Goal: Task Accomplishment & Management: Use online tool/utility

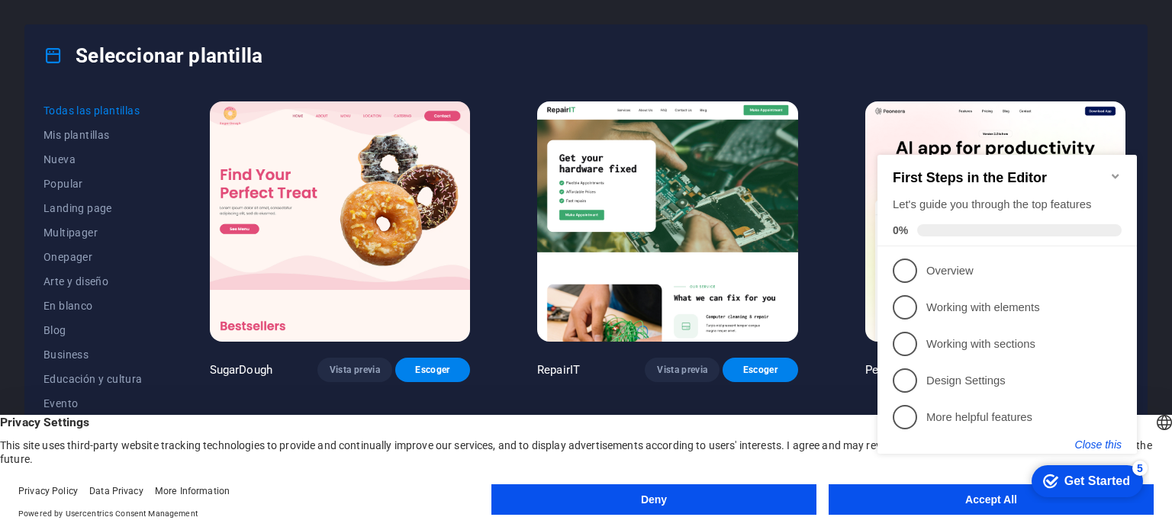
click at [1093, 443] on button "Close this" at bounding box center [1098, 445] width 47 height 12
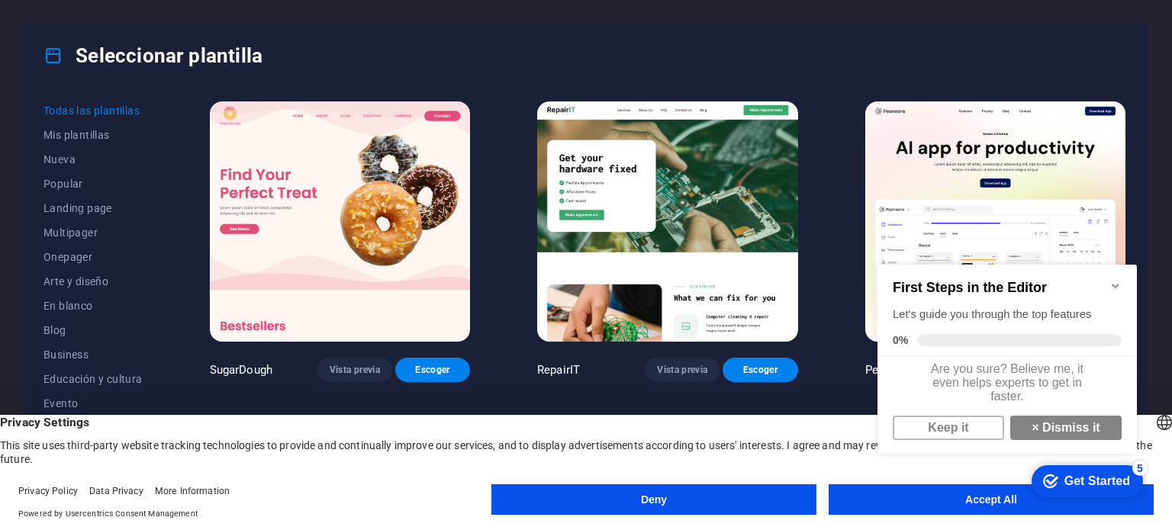
click at [1114, 280] on icon "Minimize checklist" at bounding box center [1115, 286] width 12 height 12
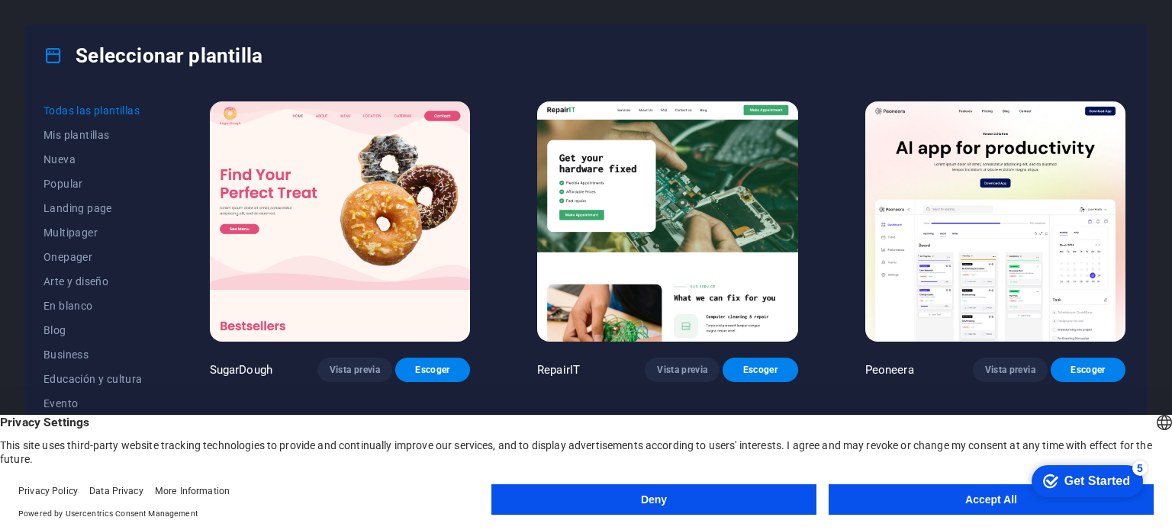
click at [879, 500] on button "Accept All" at bounding box center [991, 500] width 325 height 31
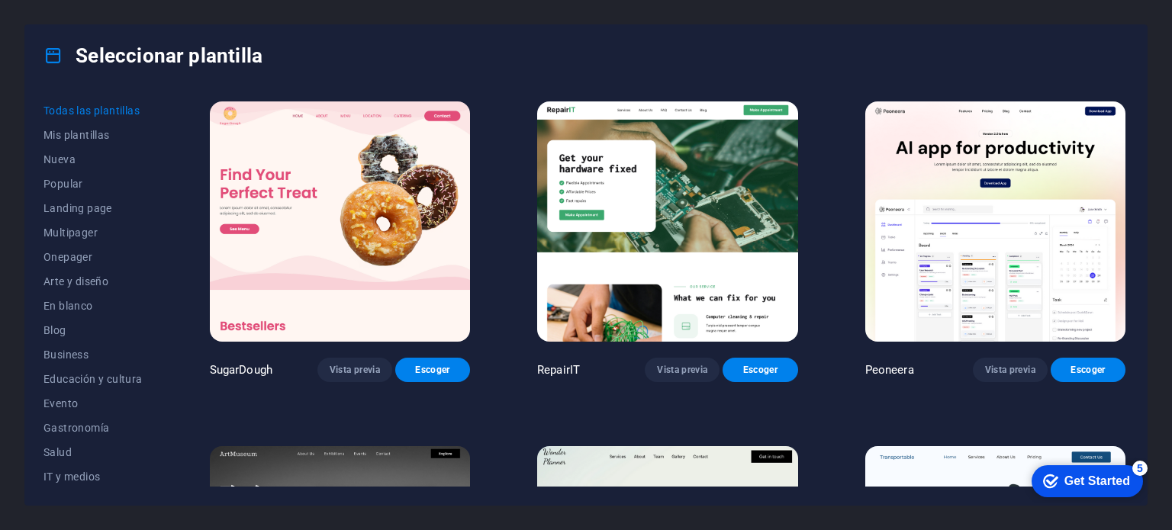
click at [1106, 478] on div "Get Started" at bounding box center [1097, 482] width 66 height 14
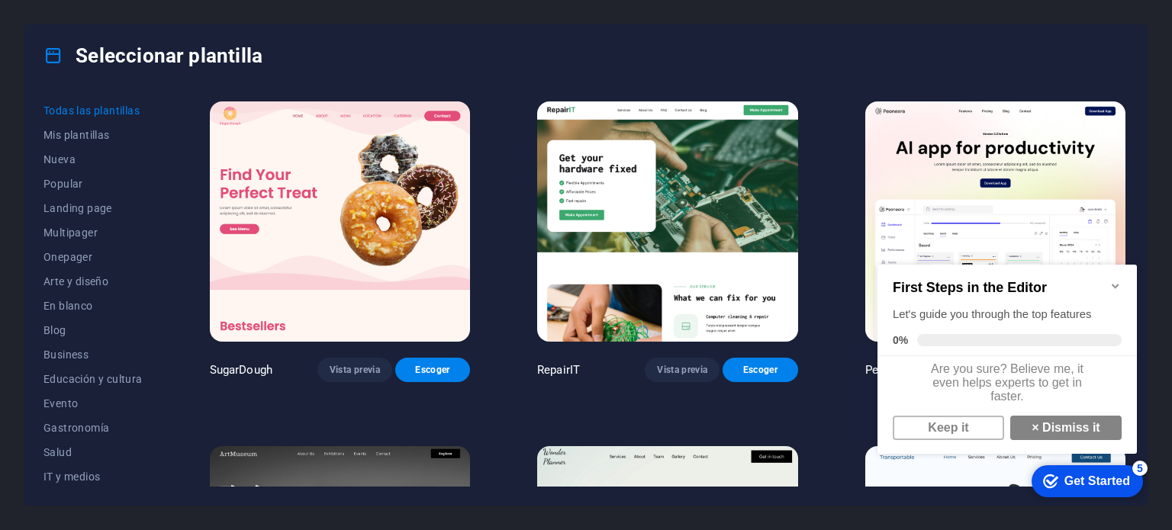
click at [1111, 281] on icon "Minimize checklist" at bounding box center [1115, 286] width 12 height 12
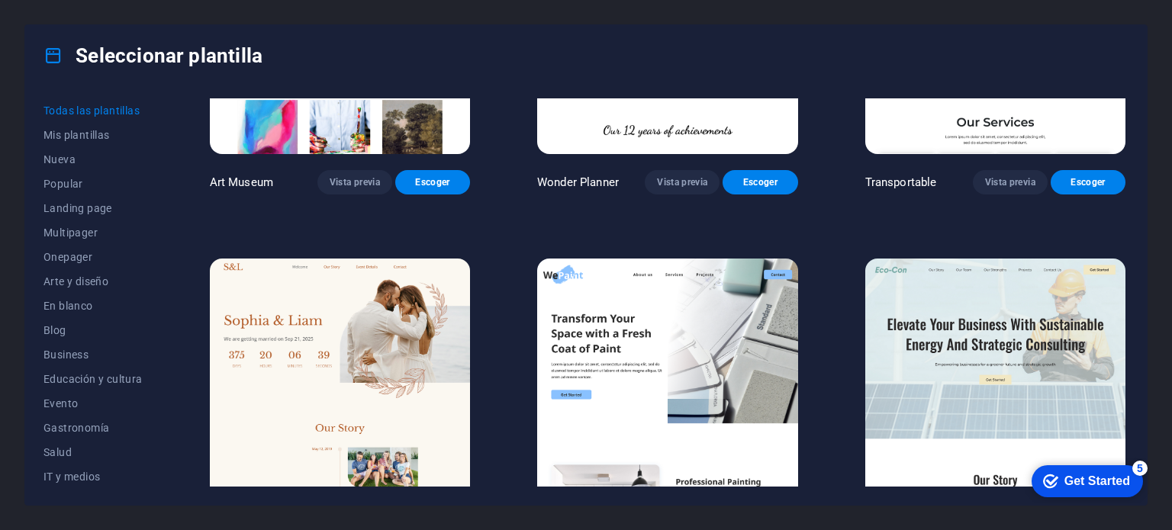
scroll to position [534, 0]
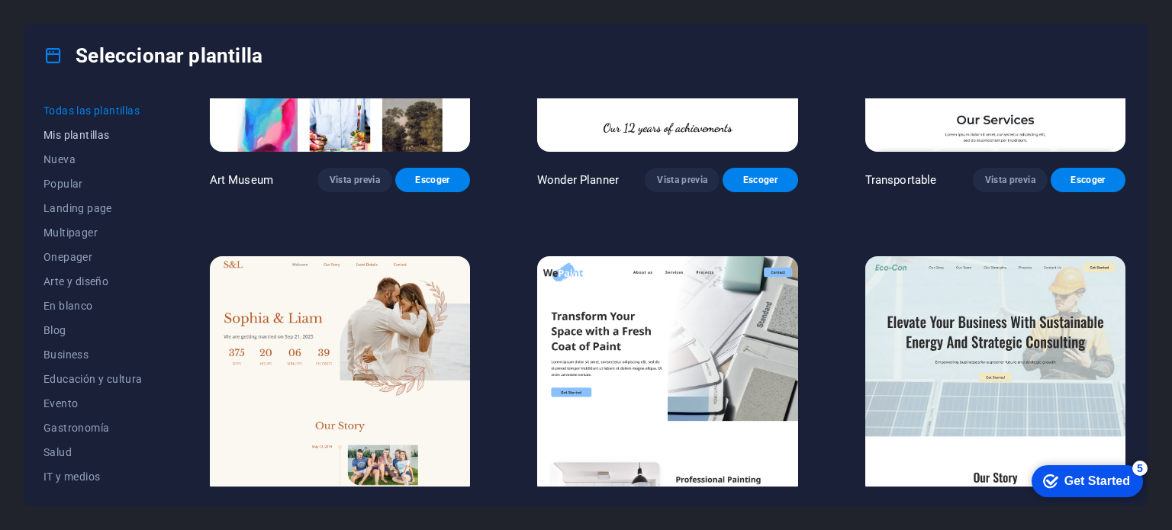
click at [98, 137] on span "Mis plantillas" at bounding box center [92, 135] width 99 height 12
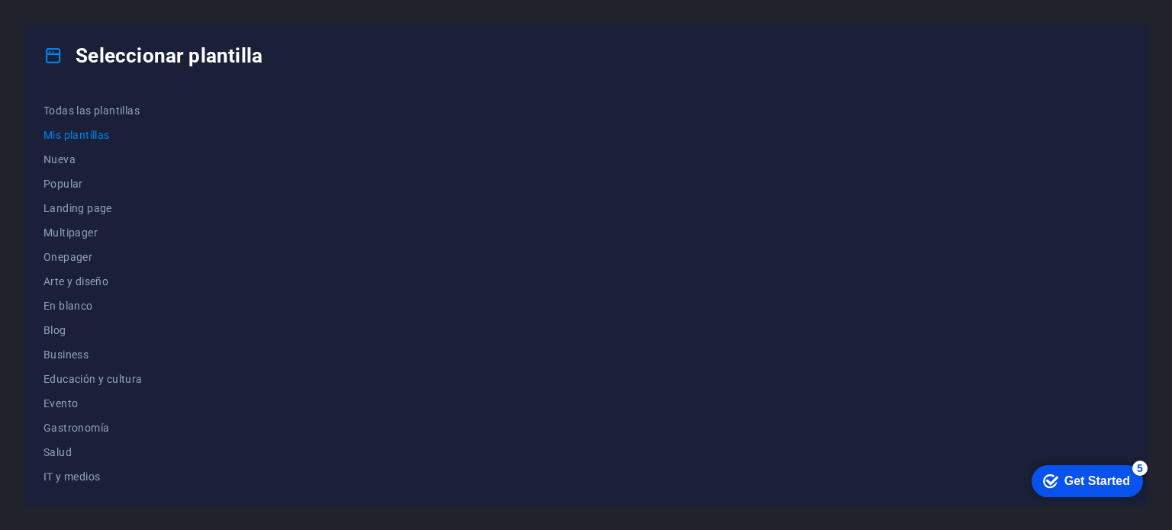
scroll to position [0, 0]
click at [76, 156] on span "Nueva" at bounding box center [92, 159] width 99 height 12
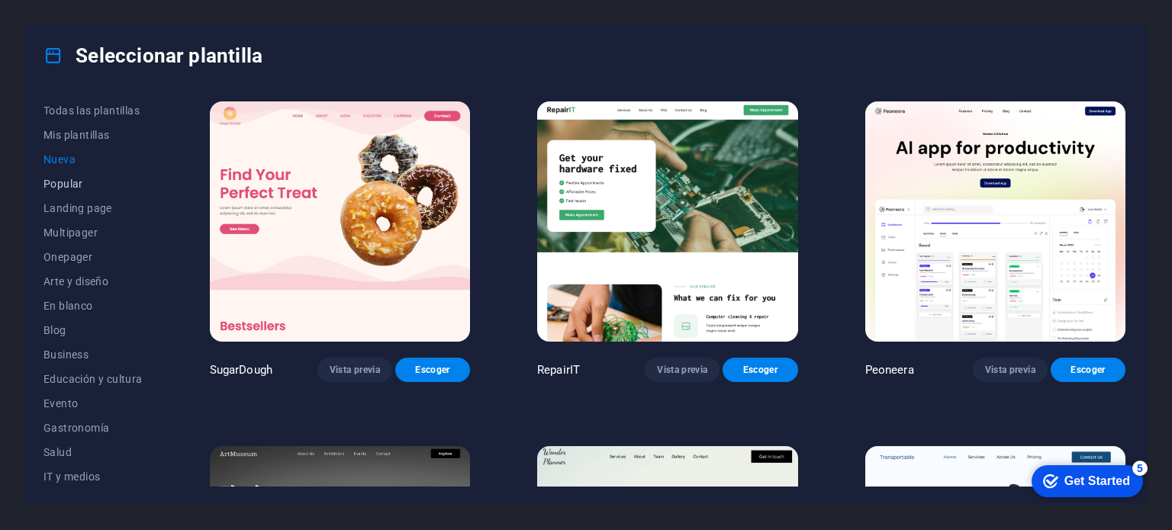
click at [75, 182] on span "Popular" at bounding box center [92, 184] width 99 height 12
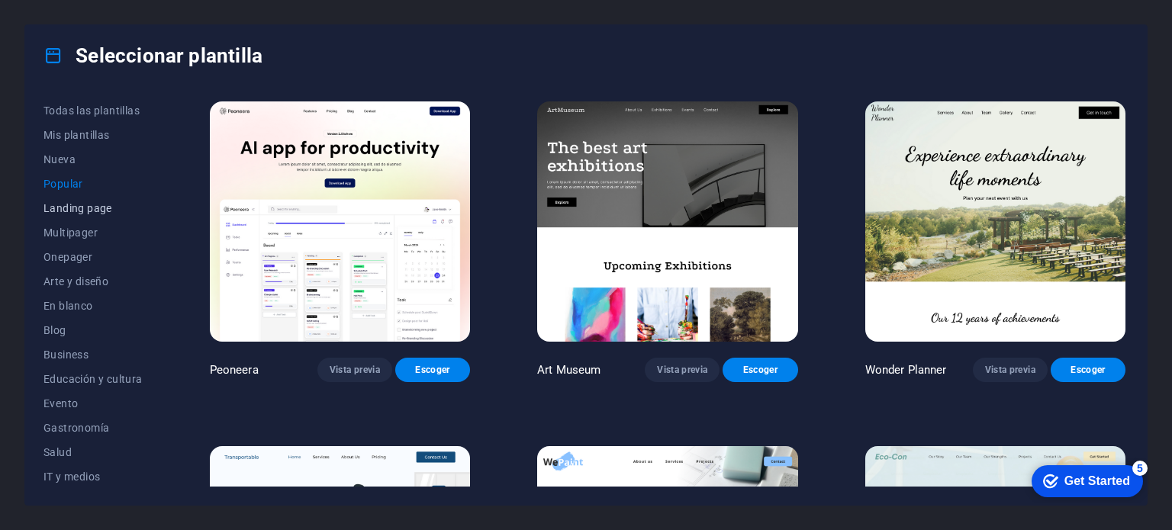
click at [83, 202] on span "Landing page" at bounding box center [92, 208] width 99 height 12
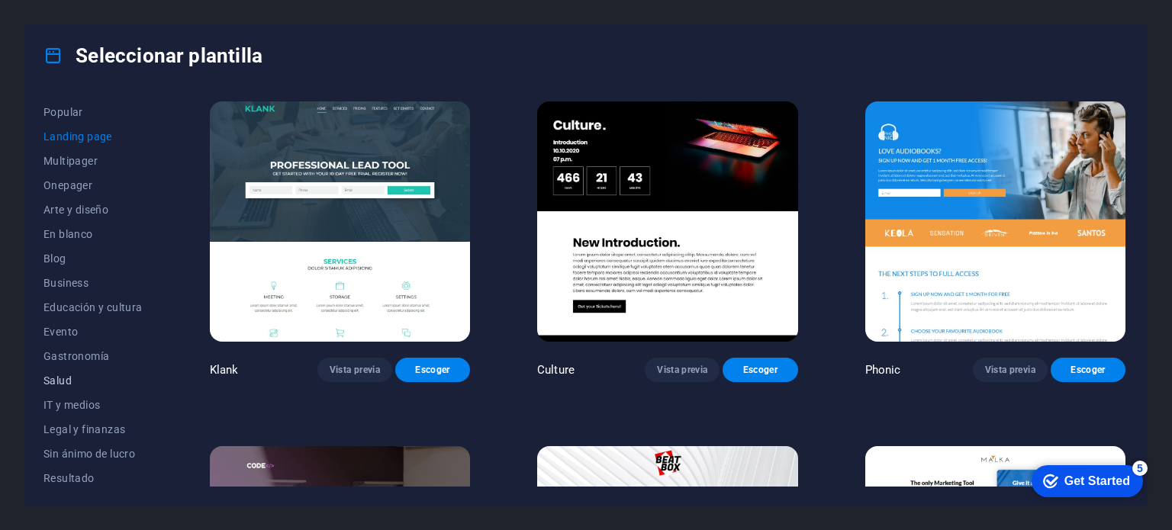
scroll to position [153, 0]
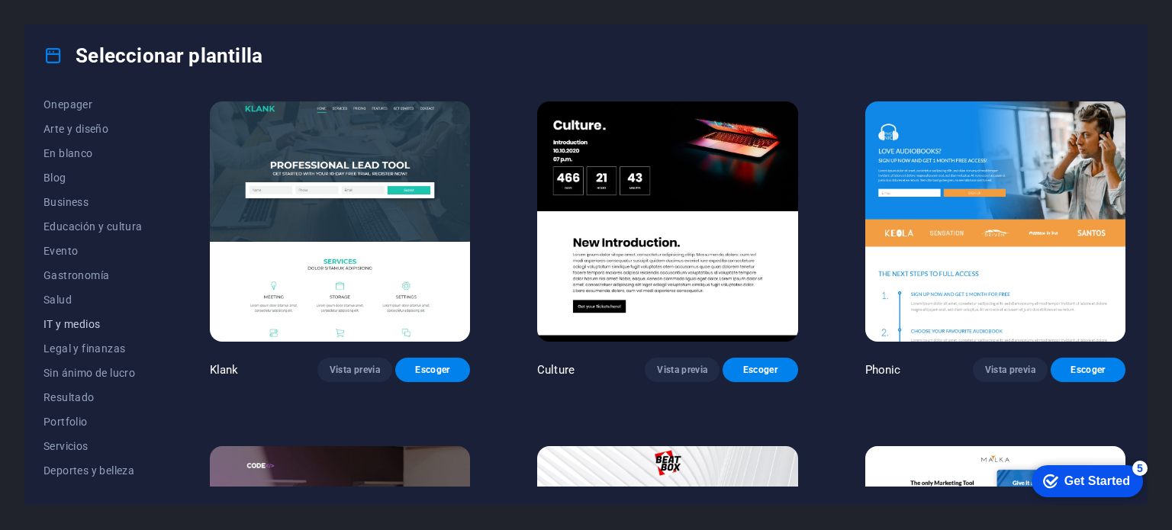
click at [105, 327] on span "IT y medios" at bounding box center [92, 324] width 99 height 12
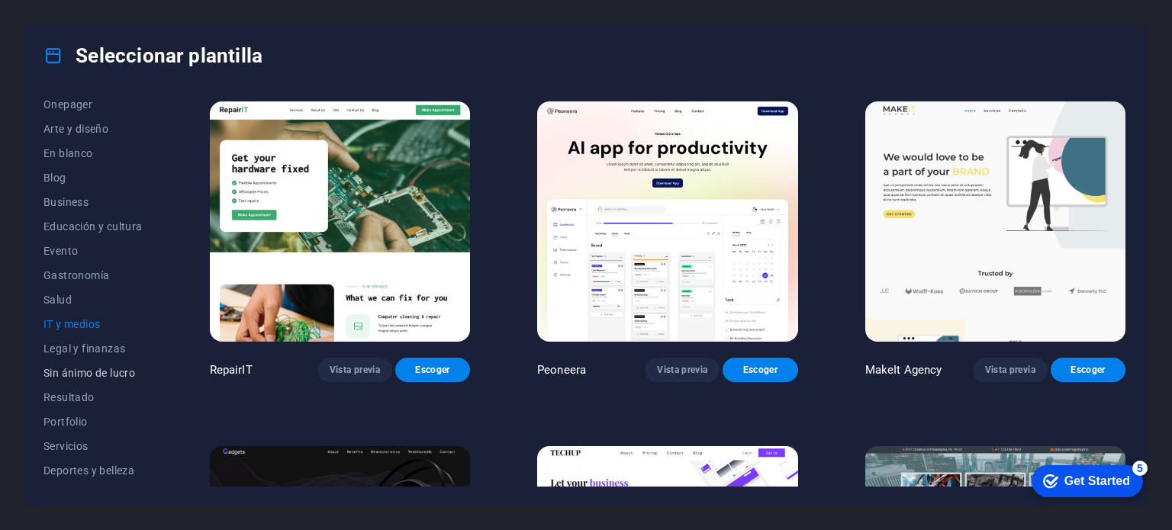
click at [101, 368] on span "Sin ánimo de lucro" at bounding box center [92, 373] width 99 height 12
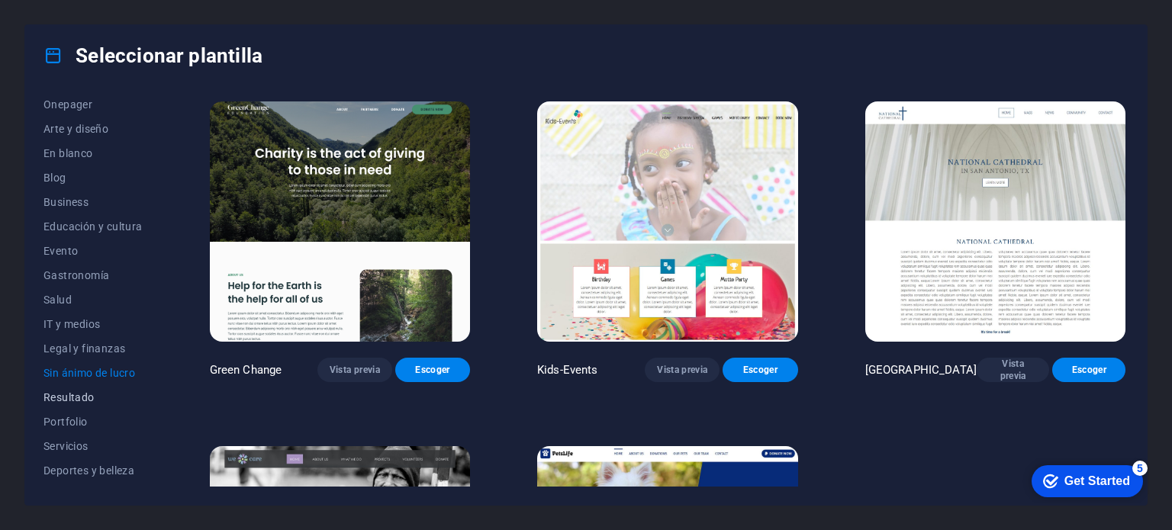
click at [96, 395] on span "Resultado" at bounding box center [92, 397] width 99 height 12
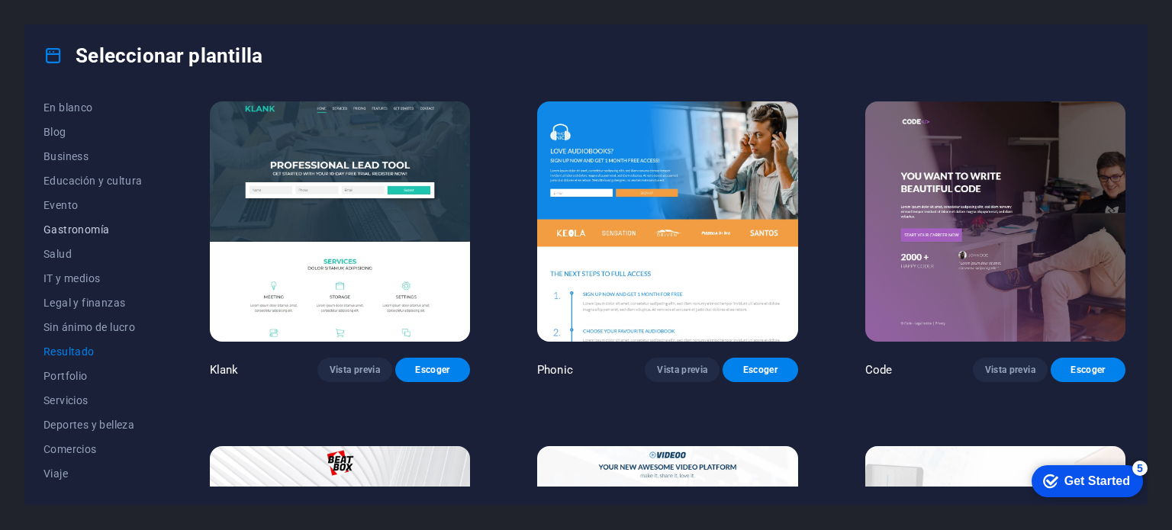
scroll to position [221, 0]
click at [100, 353] on span "Portfolio" at bounding box center [92, 353] width 99 height 12
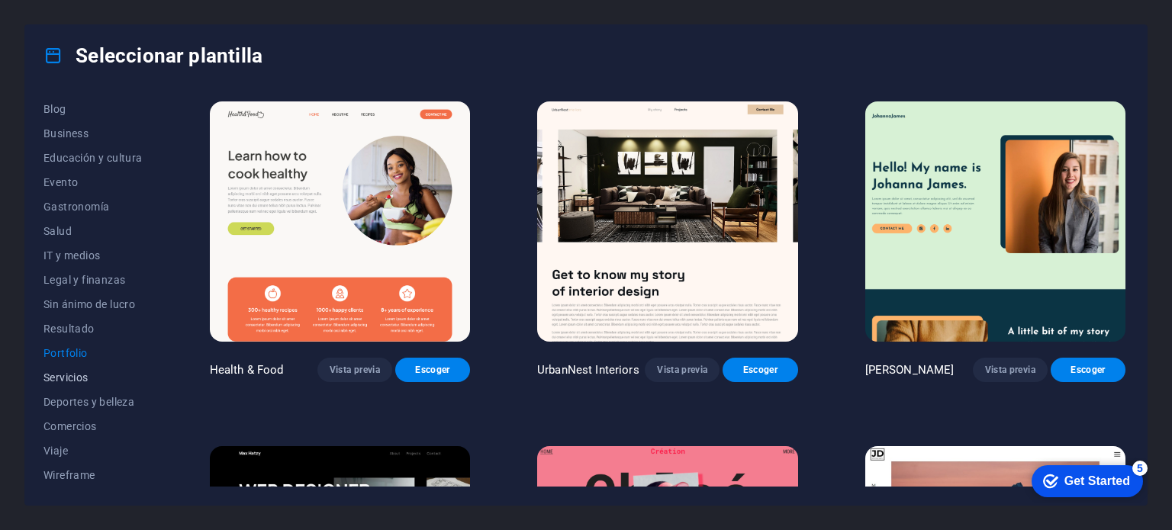
click at [101, 369] on button "Servicios" at bounding box center [92, 377] width 99 height 24
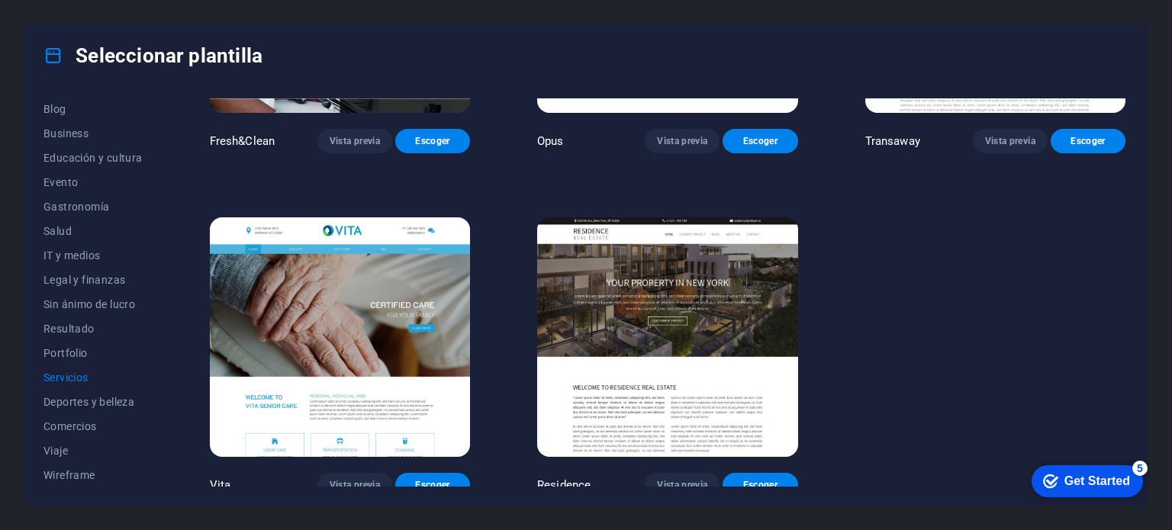
scroll to position [1723, 0]
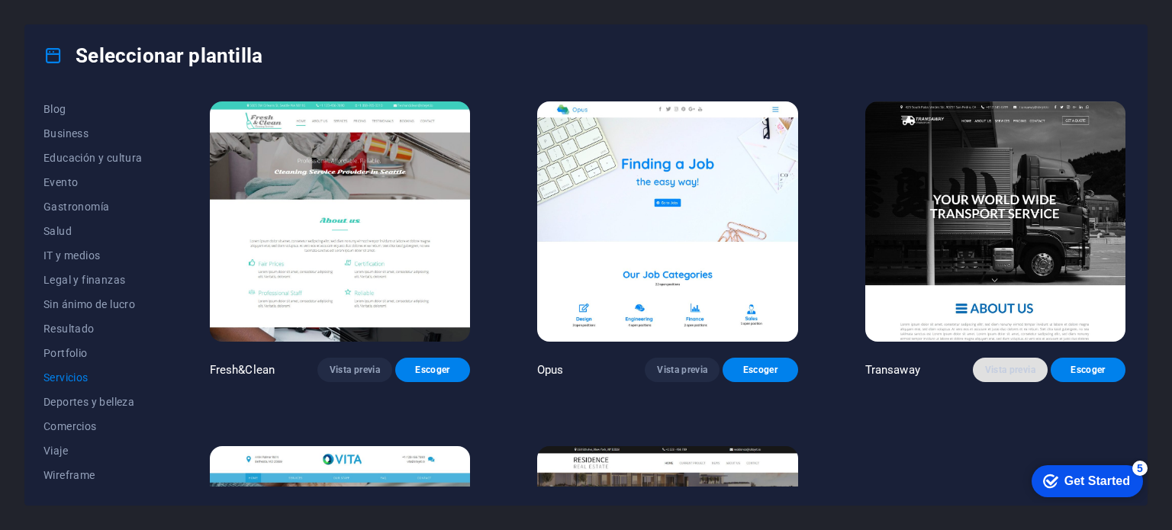
click at [1014, 364] on span "Vista previa" at bounding box center [1010, 370] width 50 height 12
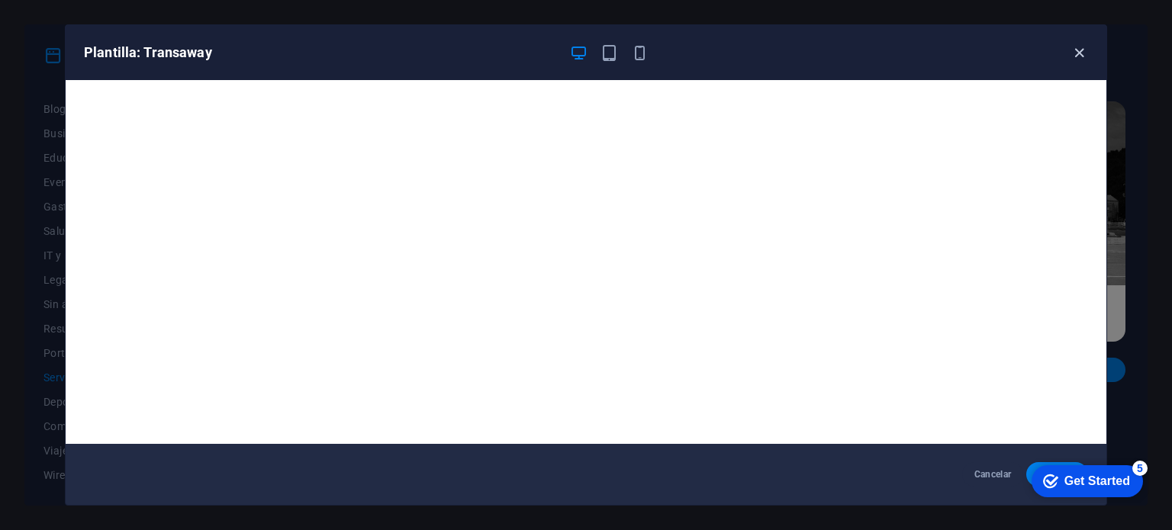
click at [1077, 53] on icon "button" at bounding box center [1080, 53] width 18 height 18
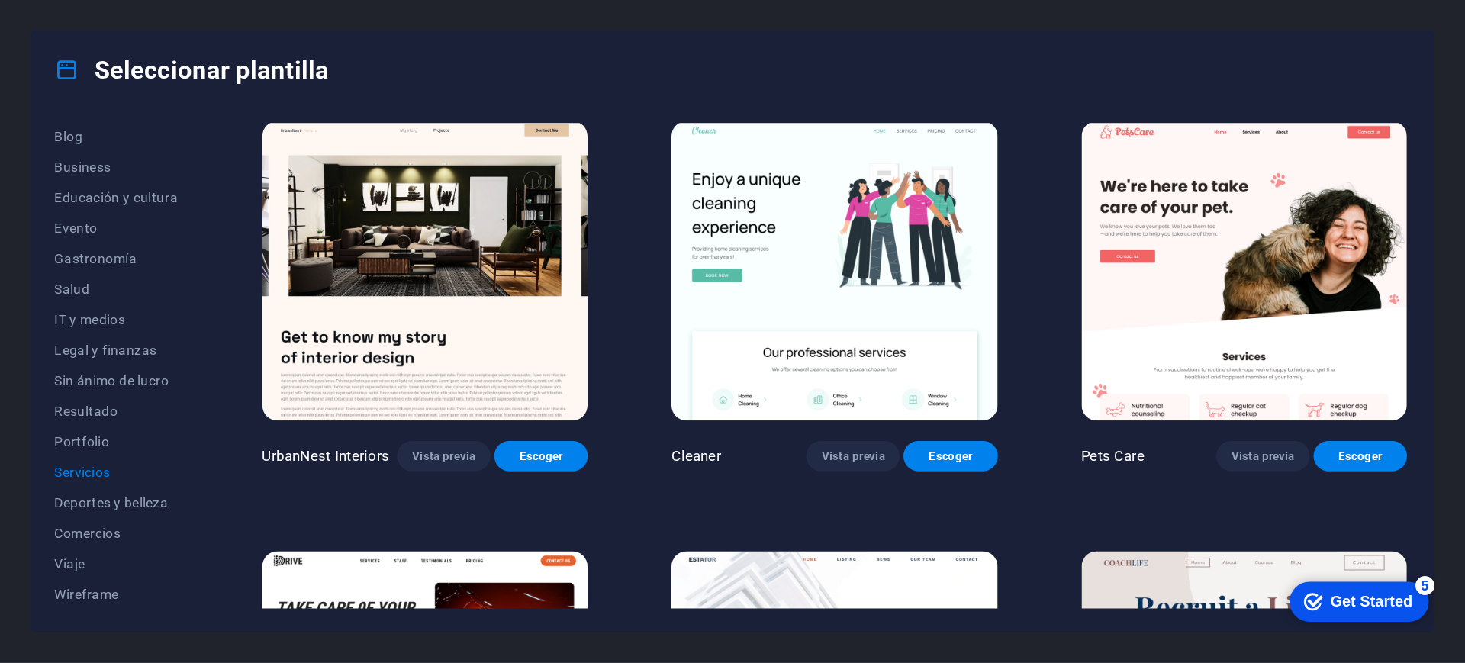
scroll to position [0, 0]
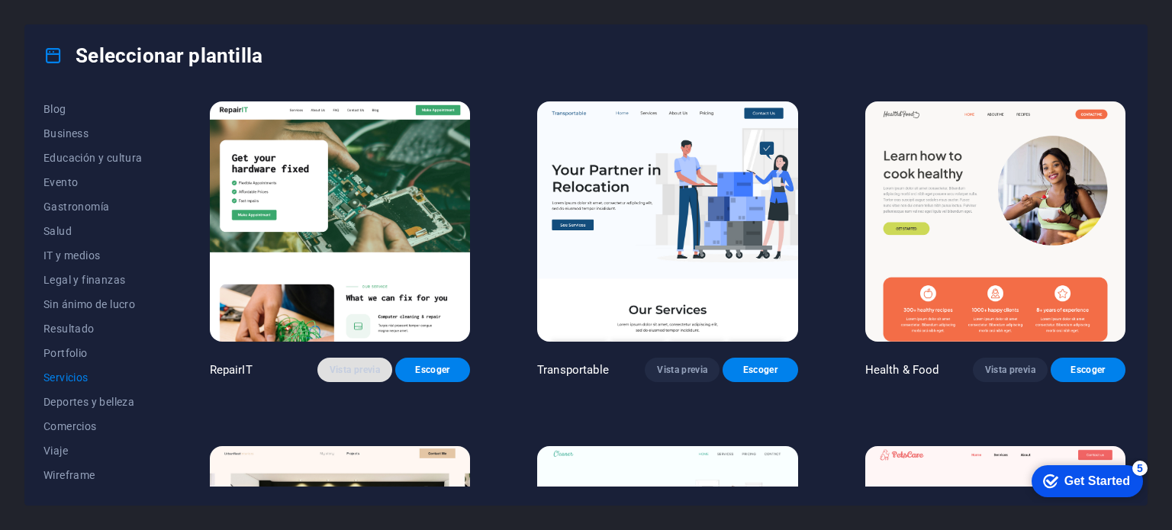
click at [369, 372] on span "Vista previa" at bounding box center [355, 370] width 50 height 12
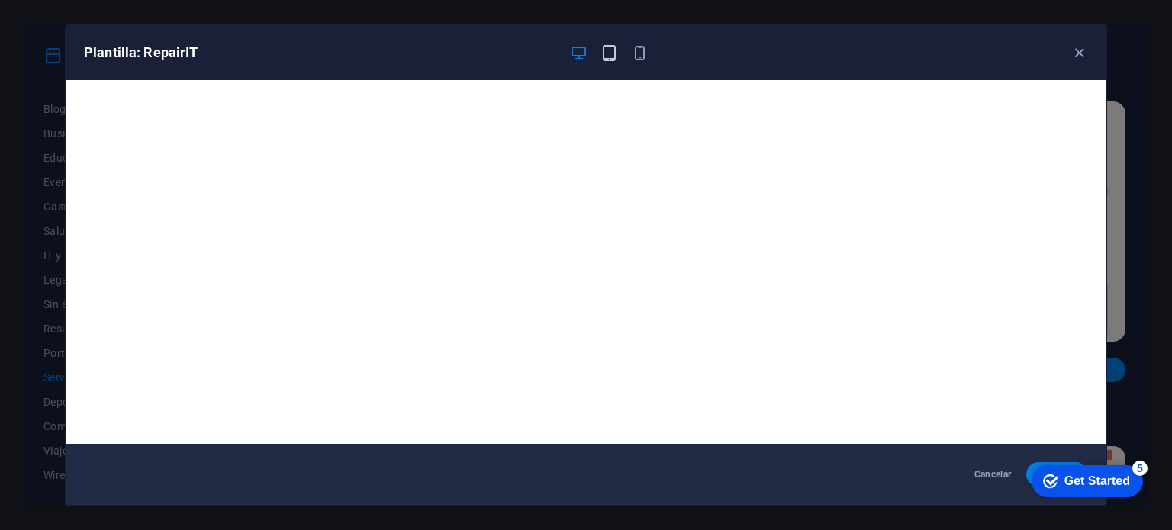
click at [602, 48] on icon "button" at bounding box center [610, 53] width 18 height 18
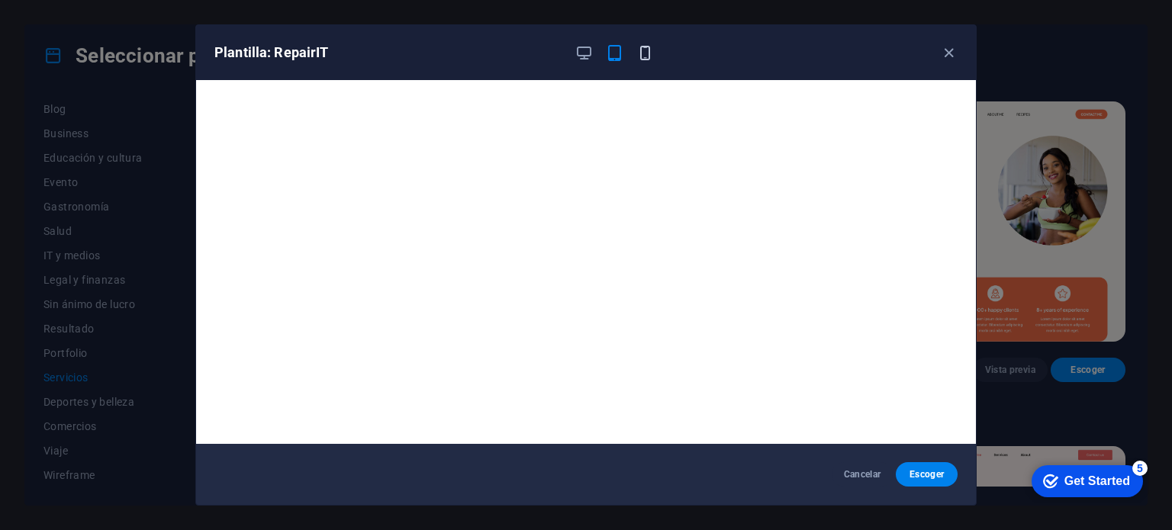
click at [641, 56] on icon "button" at bounding box center [645, 53] width 18 height 18
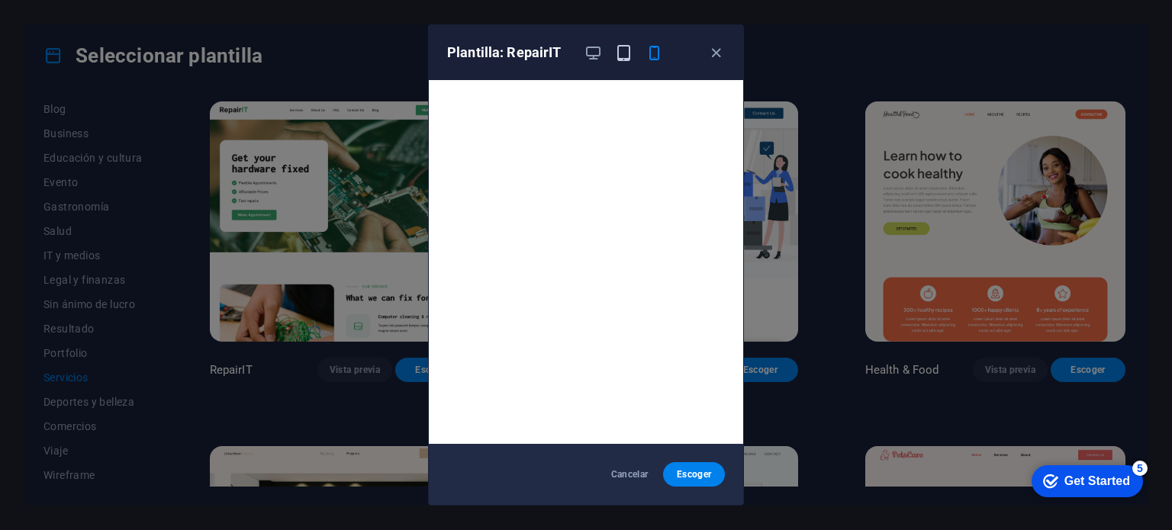
click at [625, 50] on icon "button" at bounding box center [624, 53] width 18 height 18
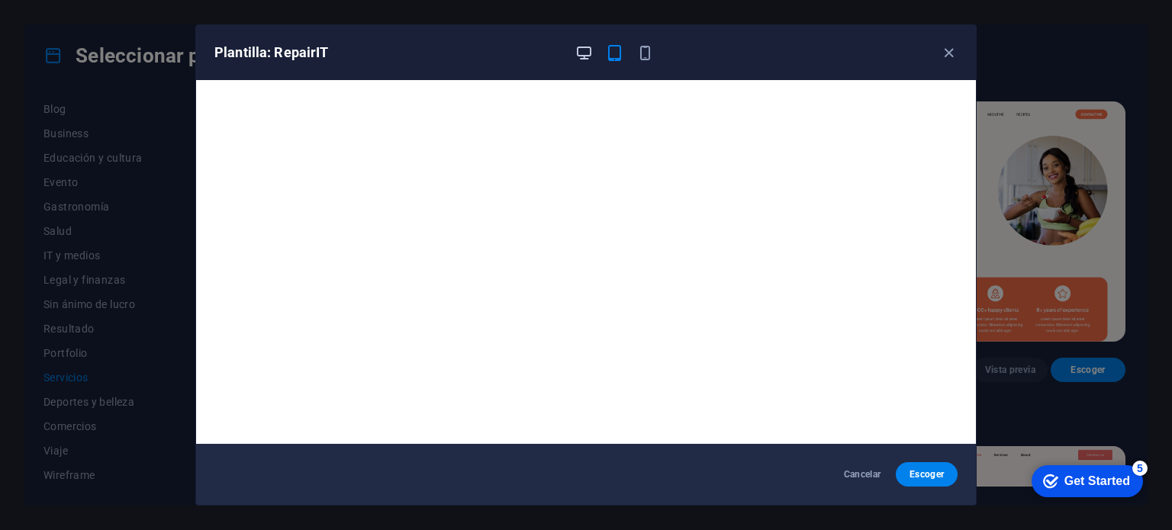
click at [587, 51] on icon "button" at bounding box center [584, 53] width 18 height 18
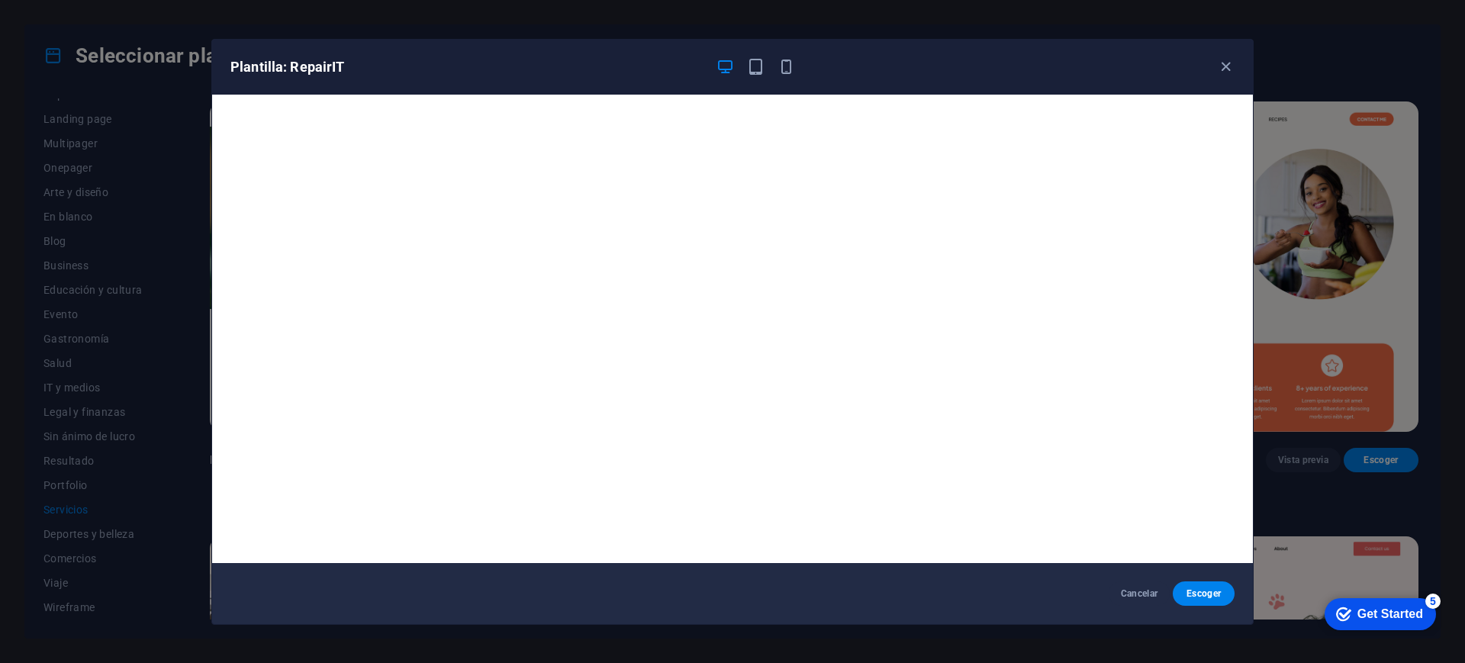
scroll to position [4, 0]
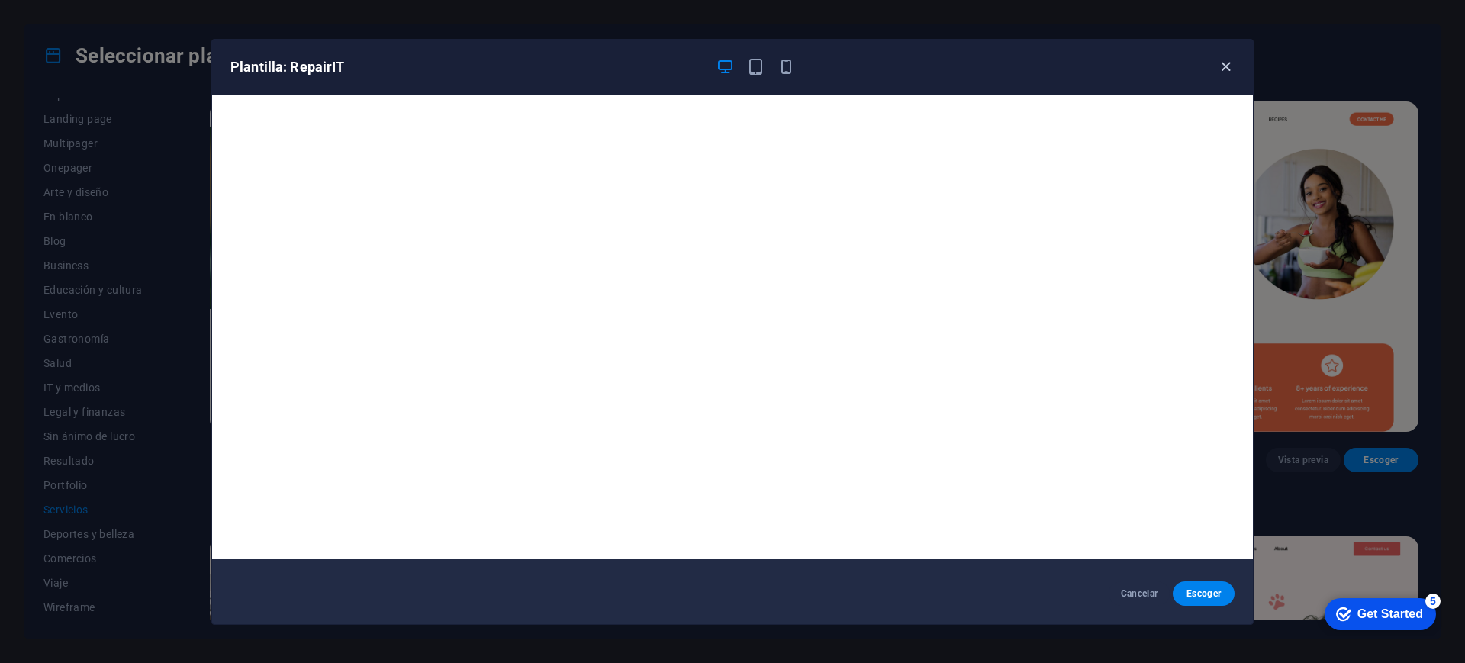
click at [1171, 63] on icon "button" at bounding box center [1226, 67] width 18 height 18
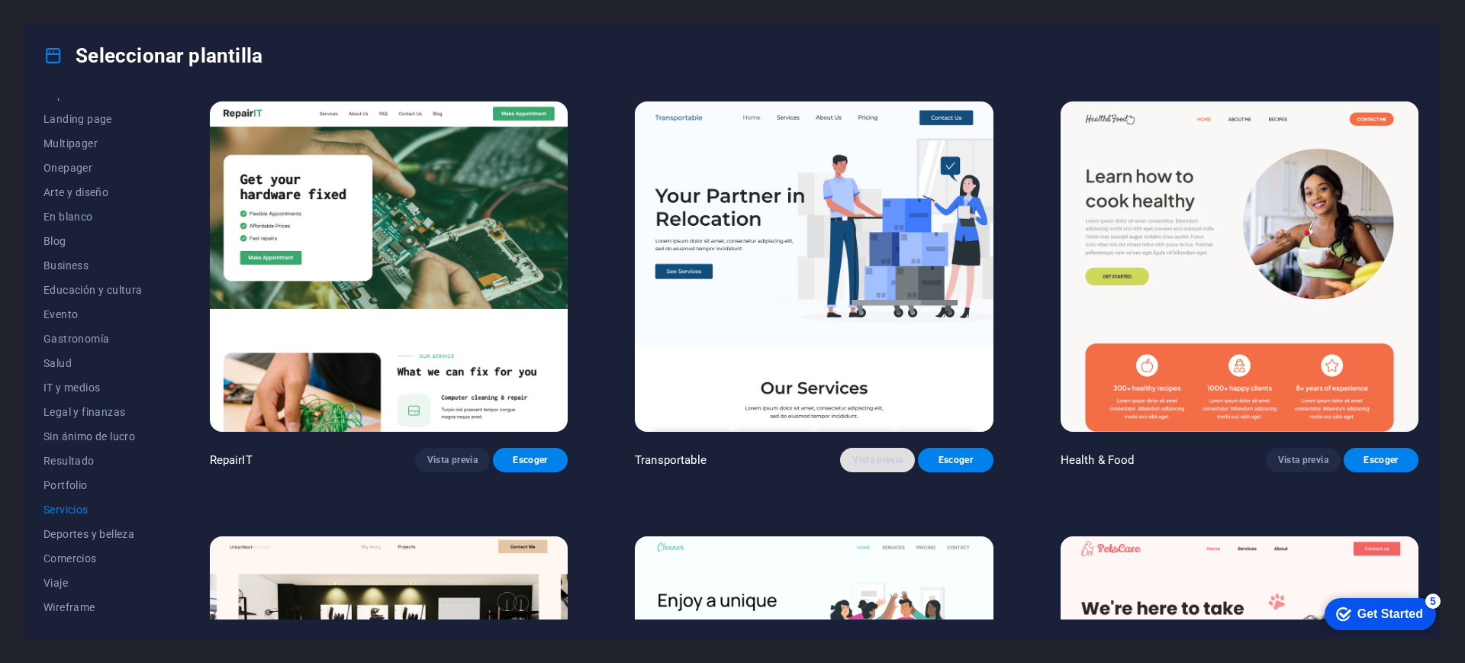
click at [888, 455] on span "Vista previa" at bounding box center [877, 460] width 50 height 12
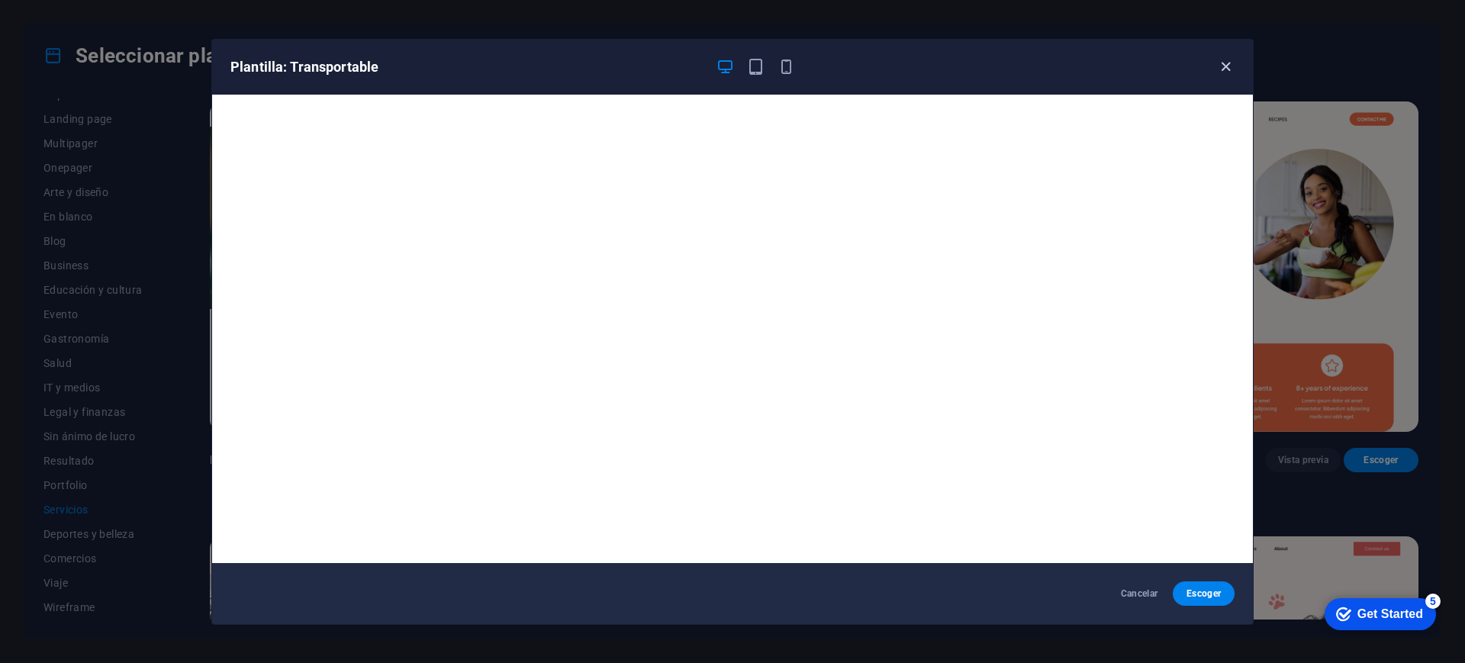
click at [1171, 58] on icon "button" at bounding box center [1226, 67] width 18 height 18
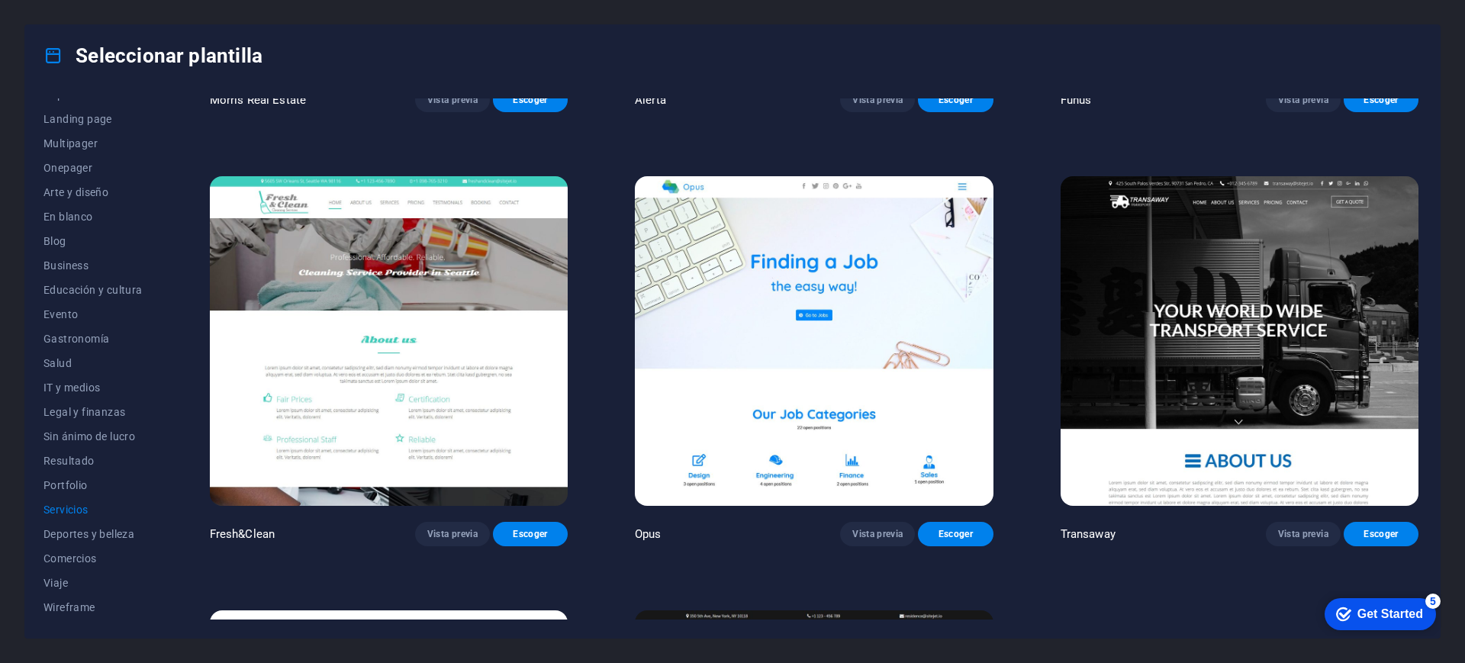
scroll to position [2448, 0]
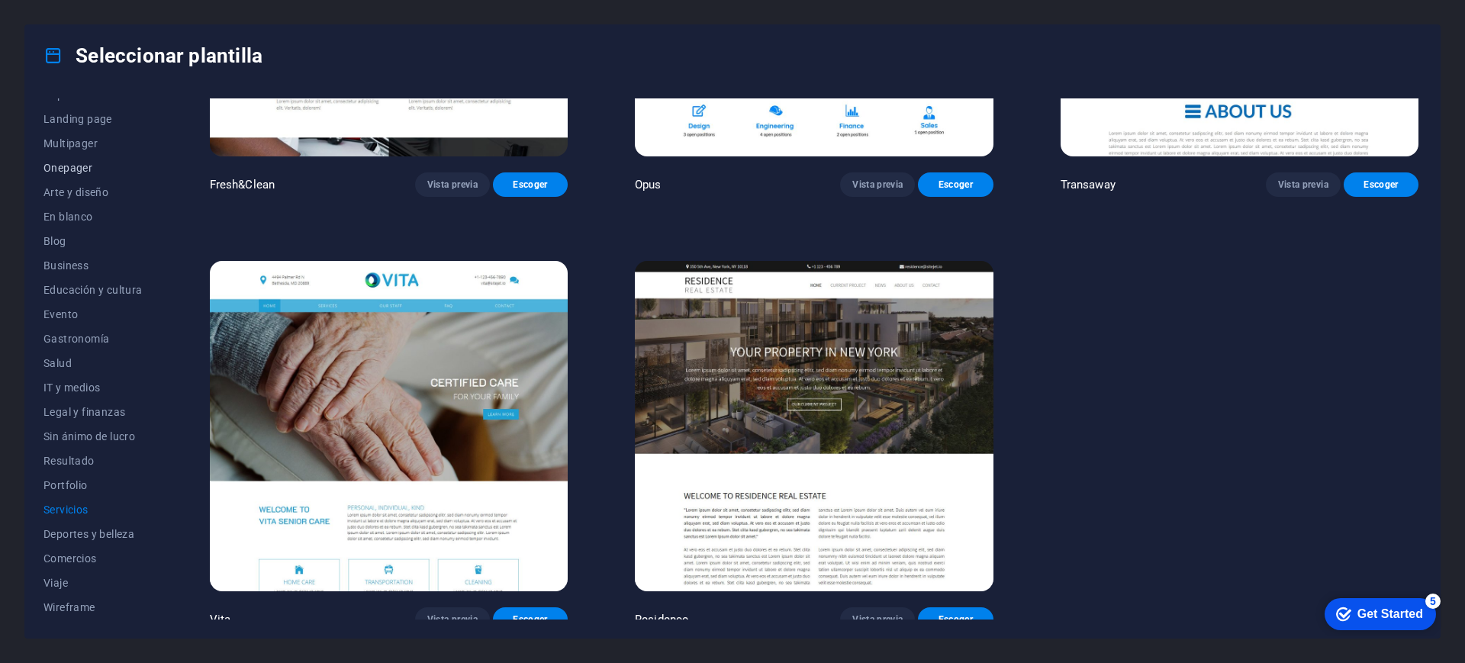
click at [76, 162] on span "Onepager" at bounding box center [92, 168] width 99 height 12
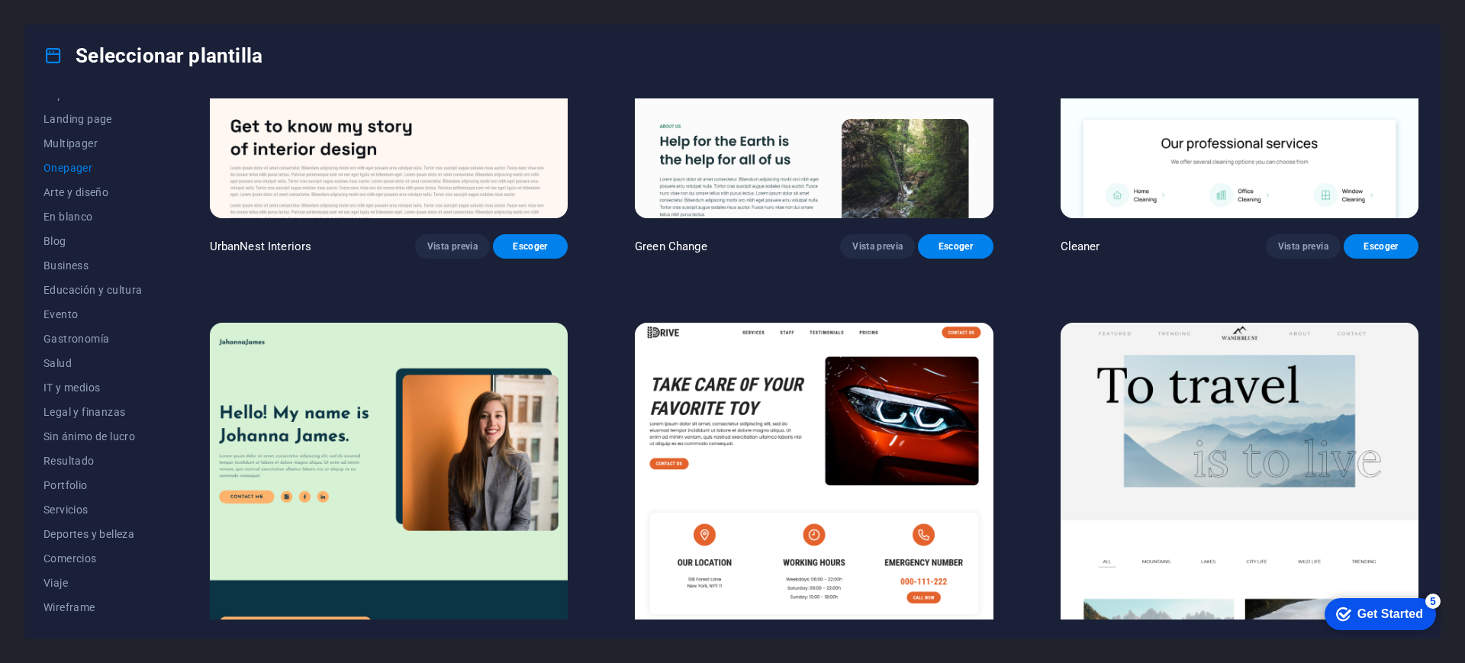
scroll to position [628, 0]
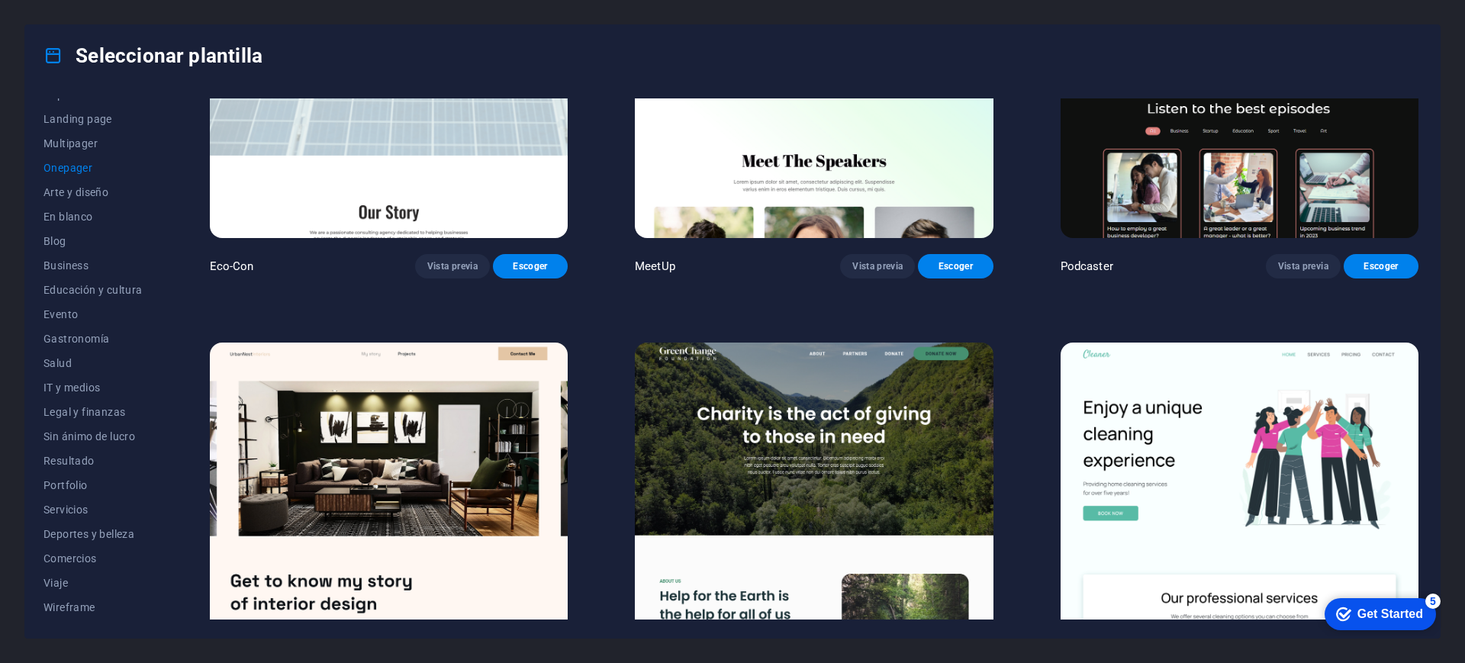
click at [942, 62] on div "Seleccionar plantilla" at bounding box center [732, 55] width 1415 height 61
click at [754, 62] on div "Seleccionar plantilla" at bounding box center [732, 55] width 1415 height 61
